Goal: Task Accomplishment & Management: Manage account settings

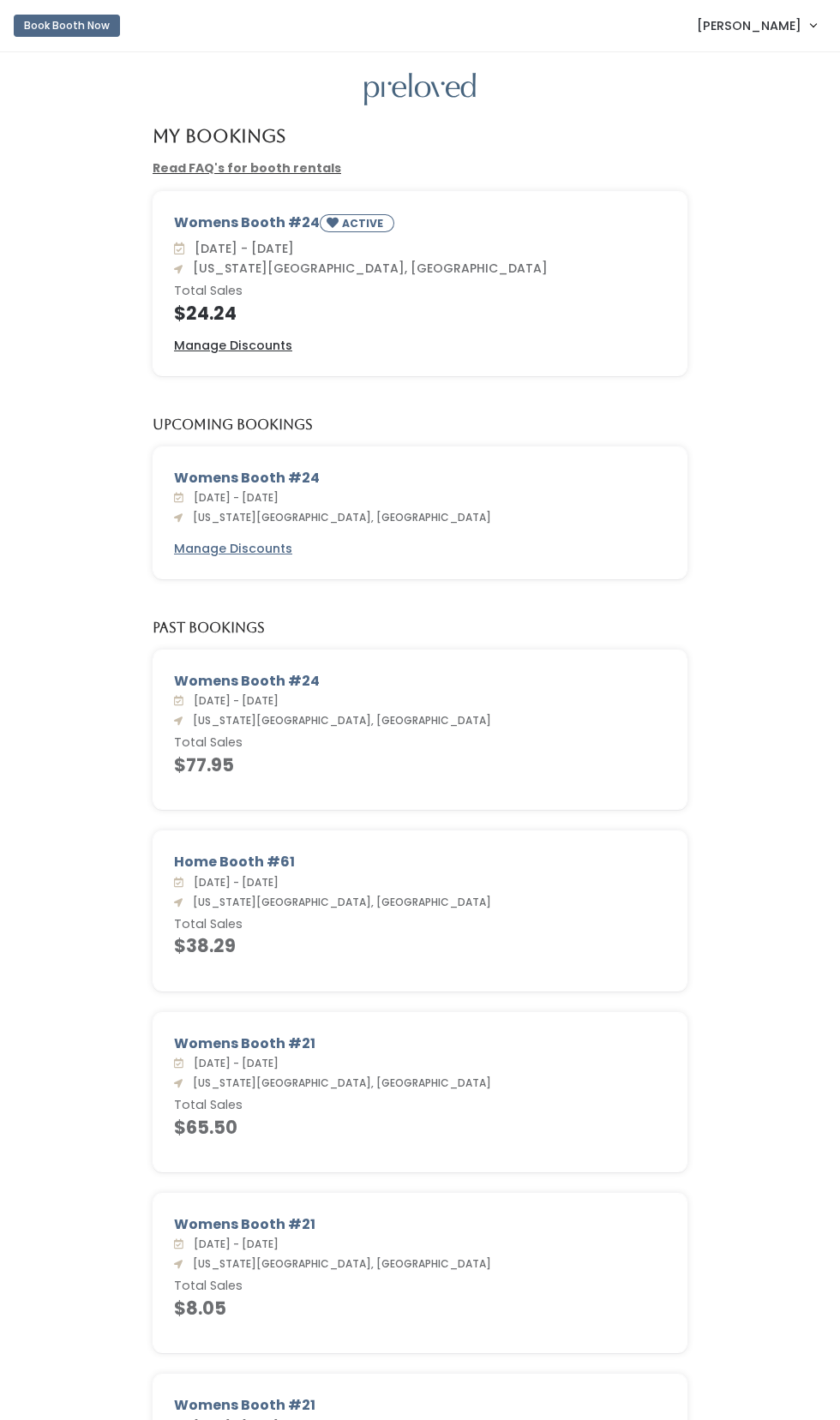
click at [290, 210] on div "Womens Booth #24 ACTIVE Sat. Sep 13 - Fri. Sep 19 Oklahoma City, Ok Total Sales…" at bounding box center [420, 283] width 533 height 184
click at [240, 339] on u "Manage Discounts" at bounding box center [233, 345] width 118 height 17
